Goal: Transaction & Acquisition: Purchase product/service

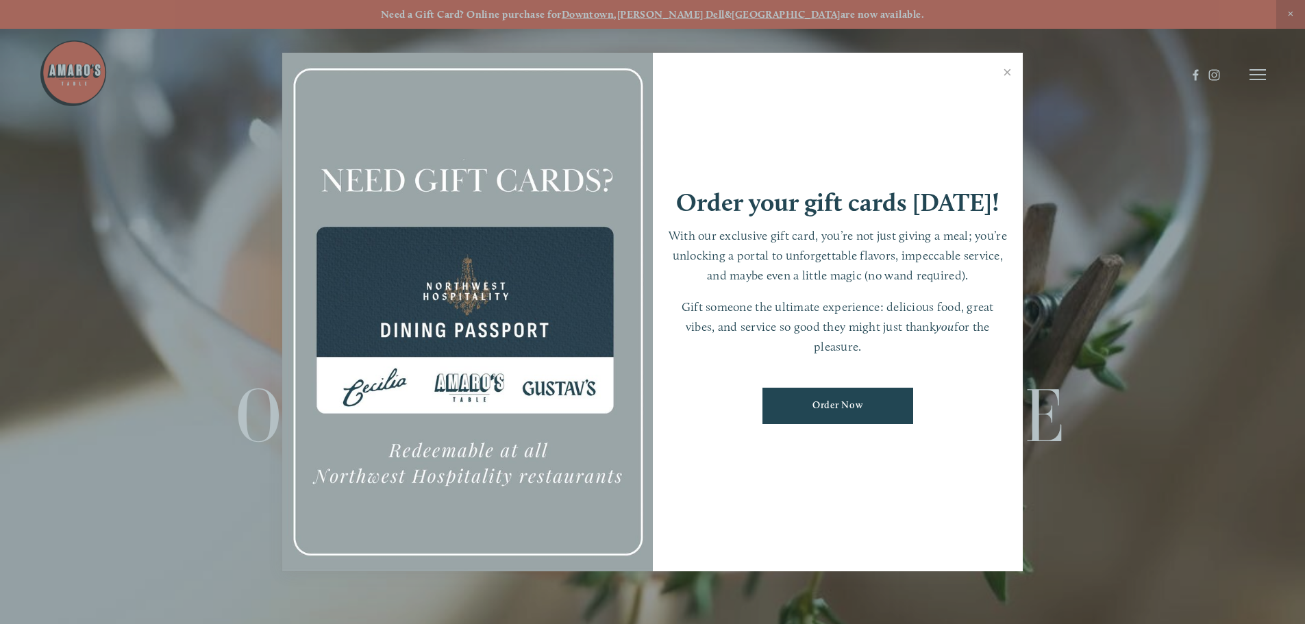
click at [1004, 73] on link "Close" at bounding box center [1007, 74] width 27 height 38
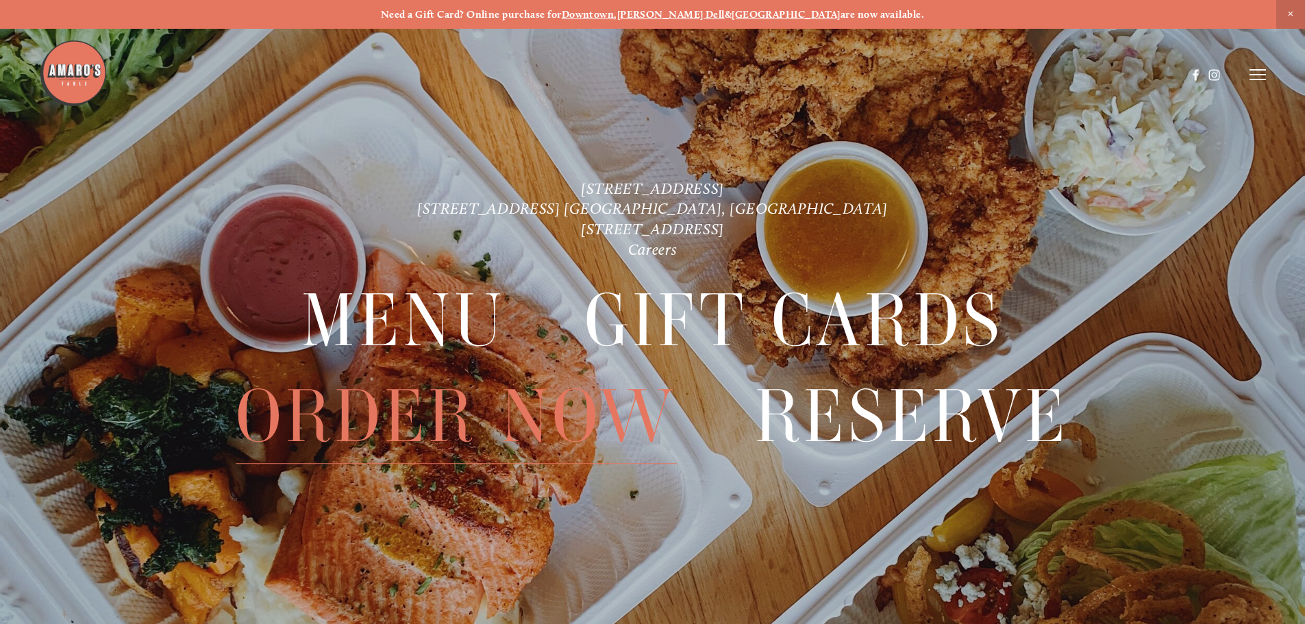
click at [392, 406] on span "Order Now" at bounding box center [456, 416] width 440 height 95
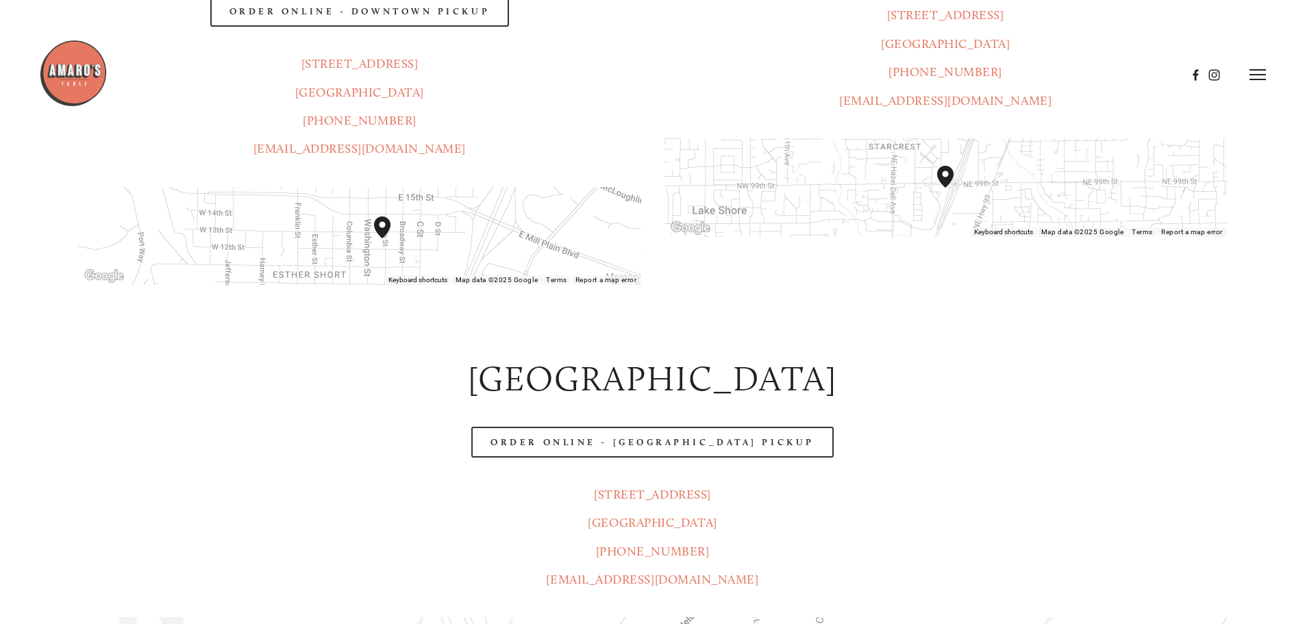
scroll to position [274, 0]
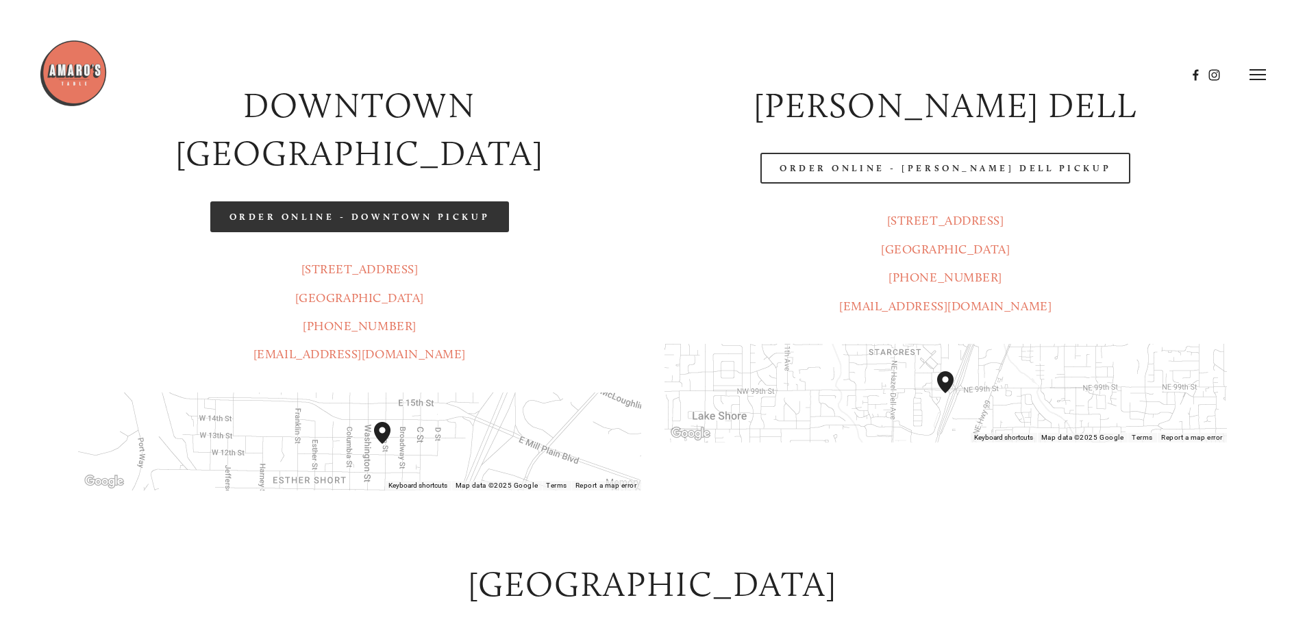
click at [378, 201] on link "Order Online - Downtown pickup" at bounding box center [359, 216] width 299 height 31
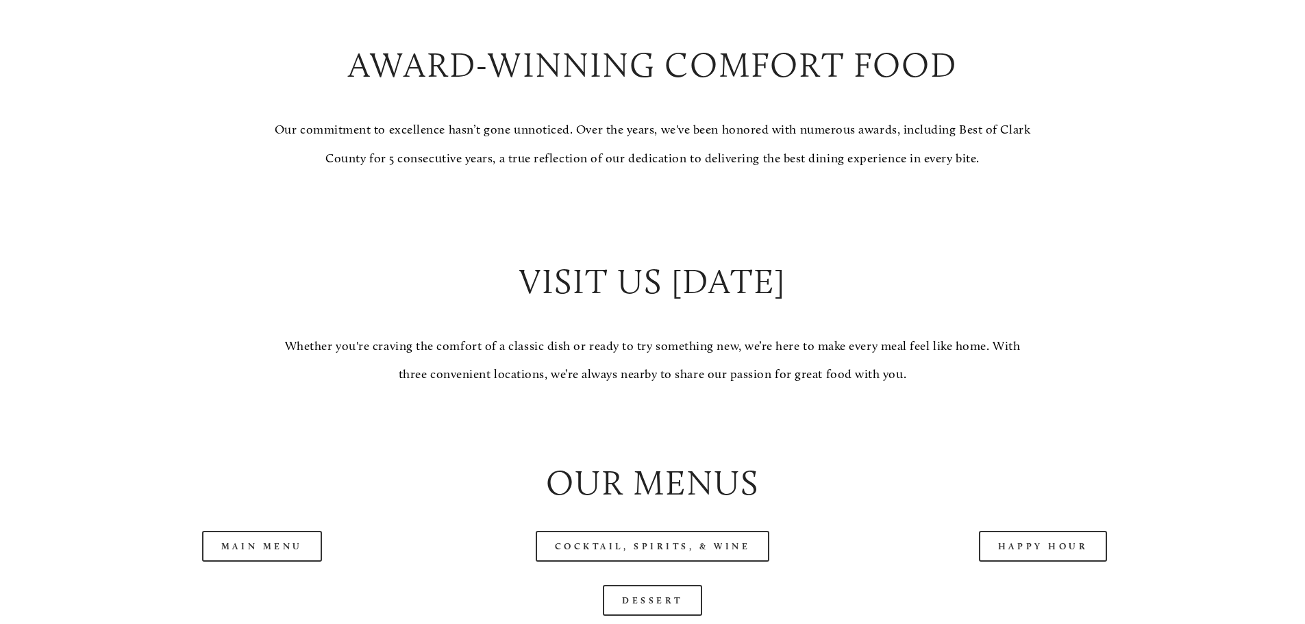
scroll to position [1575, 0]
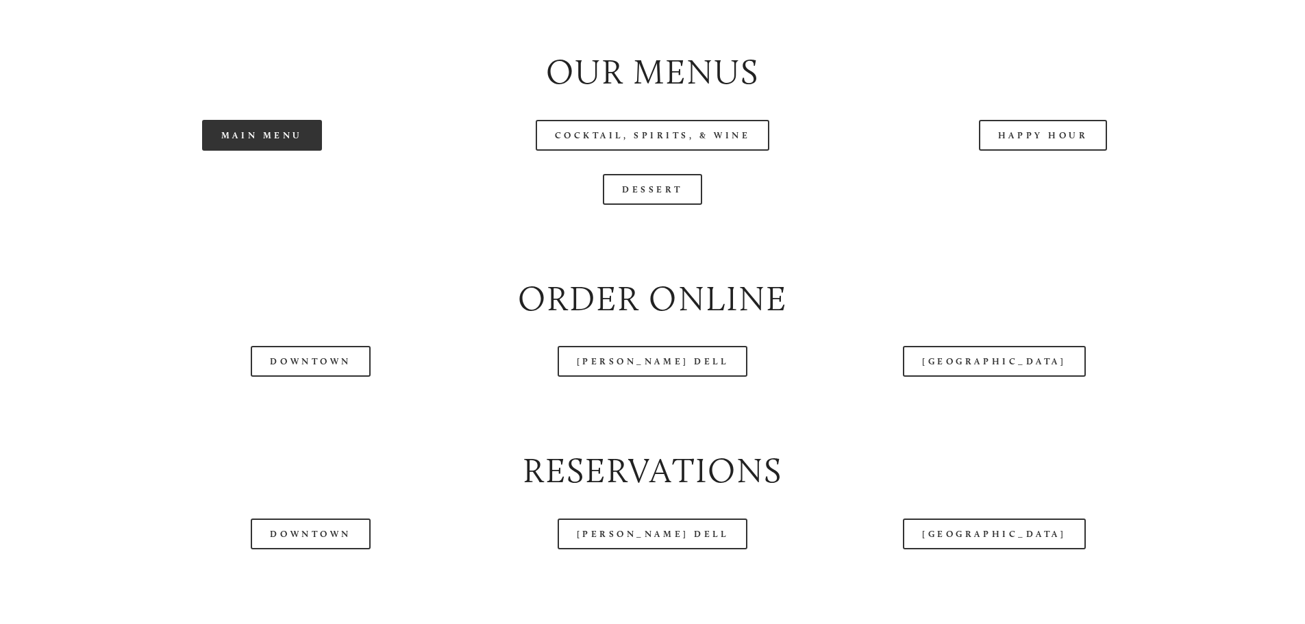
click at [268, 151] on link "Main Menu" at bounding box center [262, 135] width 120 height 31
